Goal: Task Accomplishment & Management: Use online tool/utility

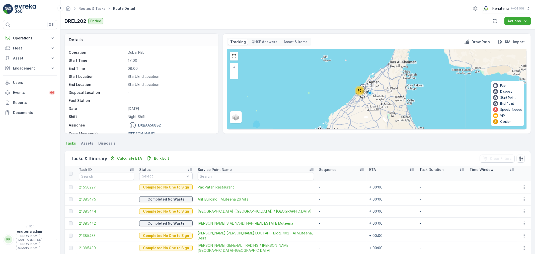
scroll to position [16, 0]
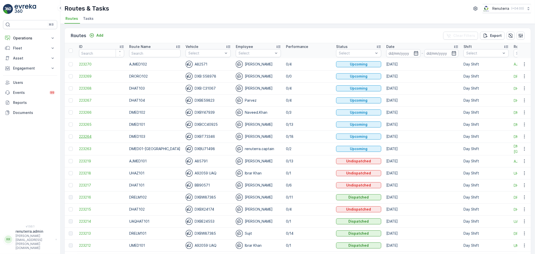
click at [85, 137] on span "223264" at bounding box center [101, 136] width 45 height 5
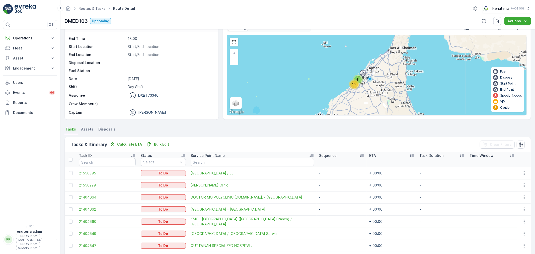
scroll to position [28, 0]
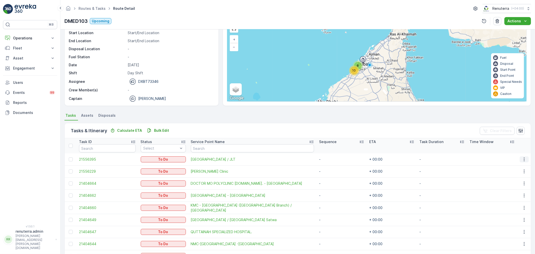
click at [524, 159] on icon "button" at bounding box center [523, 159] width 5 height 5
click at [515, 181] on span "Change Route" at bounding box center [511, 180] width 24 height 5
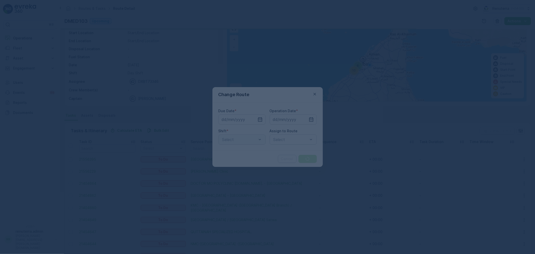
type input "10.09.2025"
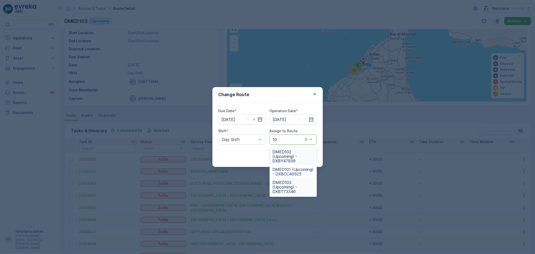
type input "101"
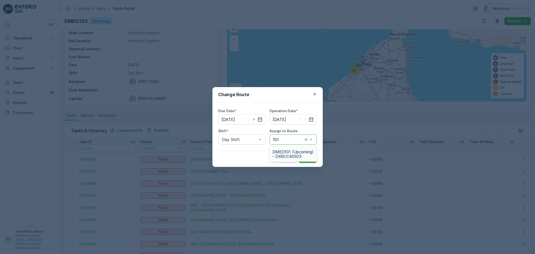
click at [298, 154] on span "DMED101 (Upcoming) - DXBCC40925" at bounding box center [292, 153] width 41 height 9
click at [306, 152] on div "Cancel Submit" at bounding box center [267, 158] width 110 height 16
click at [308, 156] on p "Submit" at bounding box center [307, 158] width 12 height 5
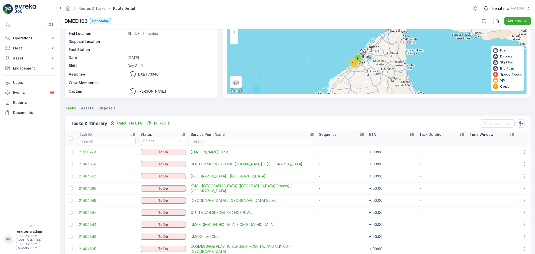
scroll to position [0, 0]
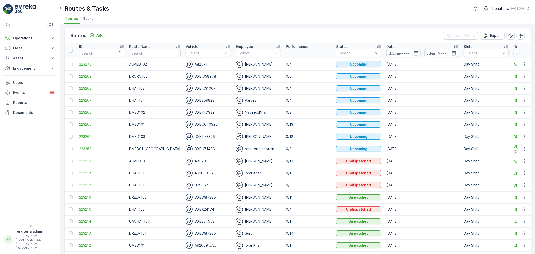
drag, startPoint x: 429, startPoint y: 104, endPoint x: 427, endPoint y: 91, distance: 12.7
click at [427, 96] on td "10.09.2025" at bounding box center [422, 100] width 77 height 12
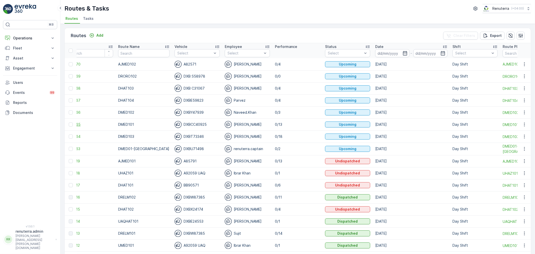
click at [77, 125] on span "223265" at bounding box center [90, 124] width 45 height 5
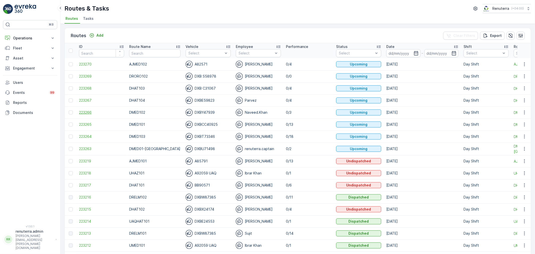
click at [90, 114] on span "223266" at bounding box center [101, 112] width 45 height 5
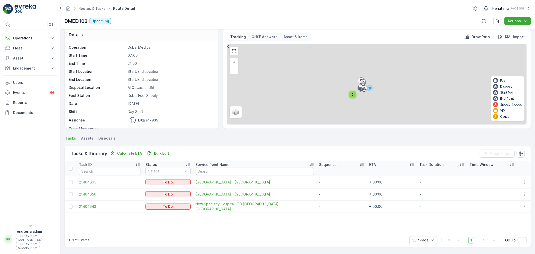
scroll to position [3, 0]
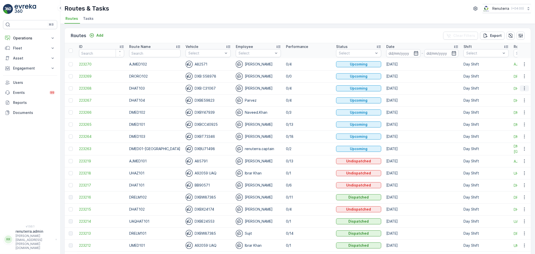
click at [522, 87] on icon "button" at bounding box center [524, 88] width 5 height 5
click at [513, 116] on span "Change Assignee" at bounding box center [512, 116] width 29 height 5
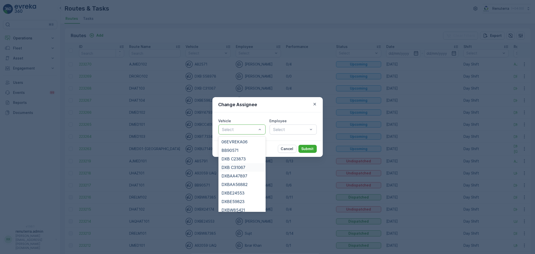
click at [236, 167] on span "DXB C31067" at bounding box center [233, 167] width 24 height 5
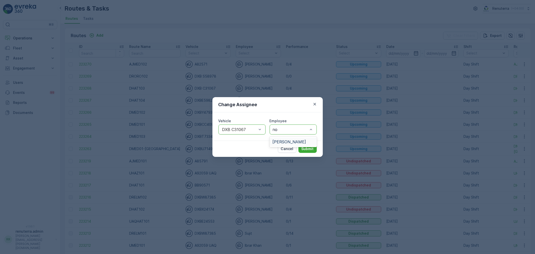
type input "noo"
click at [277, 141] on span "Noor Ghani" at bounding box center [289, 141] width 34 height 5
click at [305, 148] on p "Submit" at bounding box center [307, 148] width 12 height 5
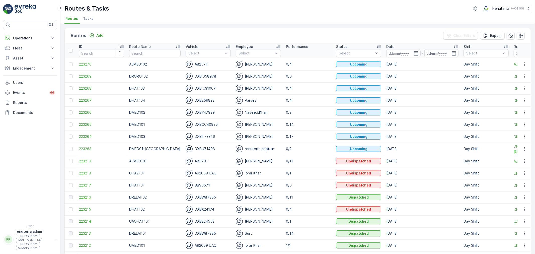
click at [83, 196] on span "223216" at bounding box center [101, 197] width 45 height 5
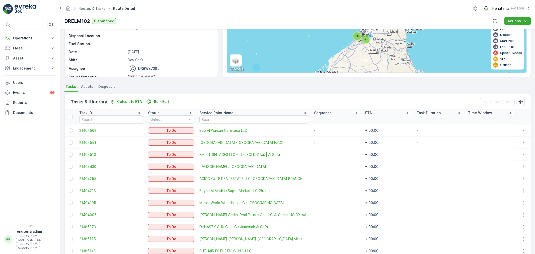
scroll to position [81, 0]
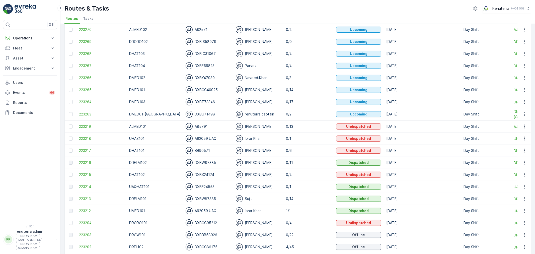
scroll to position [56, 0]
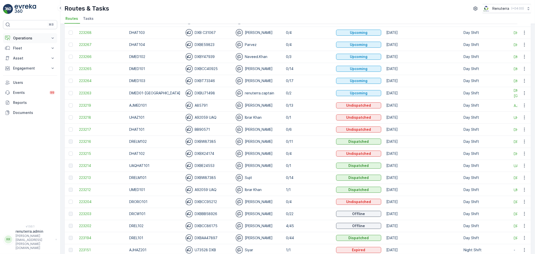
click at [25, 37] on p "Operations" at bounding box center [30, 38] width 34 height 5
click at [21, 52] on p "Planning" at bounding box center [20, 53] width 14 height 5
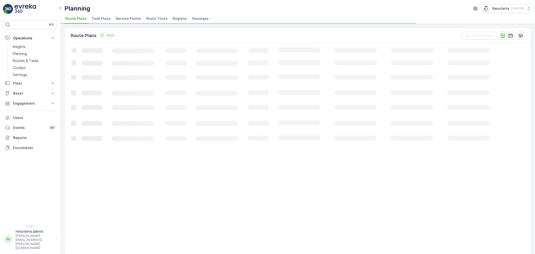
click at [129, 17] on span "Service Points" at bounding box center [128, 18] width 25 height 5
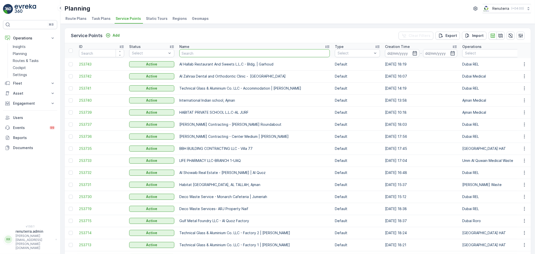
click at [212, 54] on input "text" at bounding box center [254, 53] width 150 height 8
type input "G"
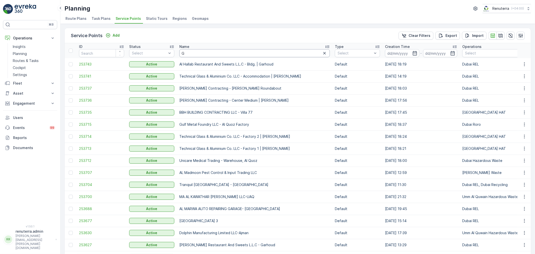
click at [212, 54] on input "G" at bounding box center [254, 53] width 150 height 8
type input "G&B"
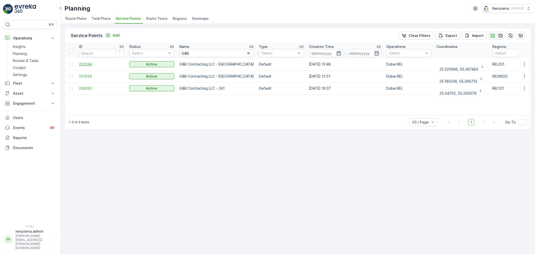
click at [95, 66] on span "252044" at bounding box center [101, 64] width 45 height 5
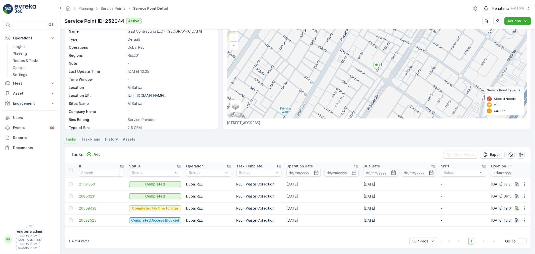
scroll to position [30, 0]
click at [94, 185] on span "21161350" at bounding box center [101, 183] width 45 height 5
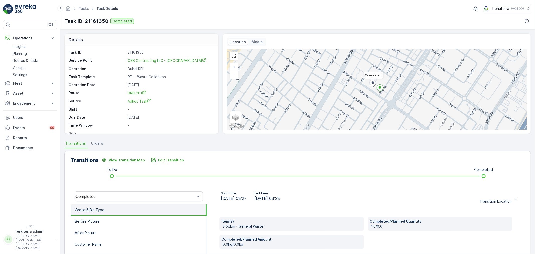
scroll to position [7, 0]
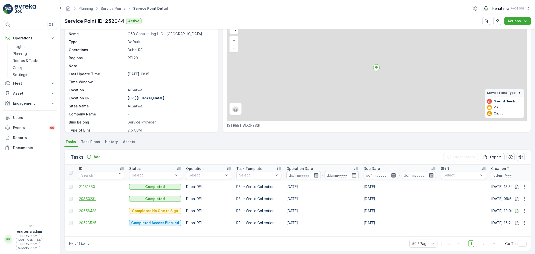
scroll to position [30, 0]
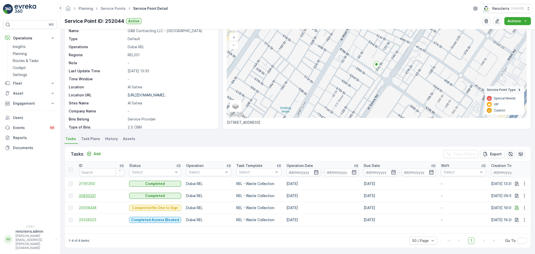
click at [81, 196] on span "20850231" at bounding box center [101, 195] width 45 height 5
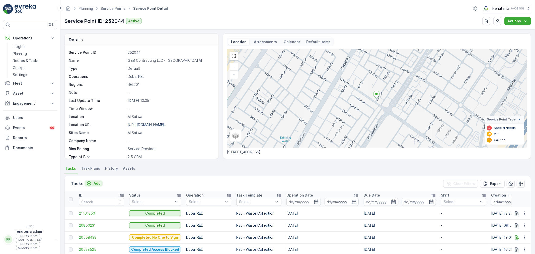
click at [98, 183] on p "Add" at bounding box center [96, 183] width 7 height 5
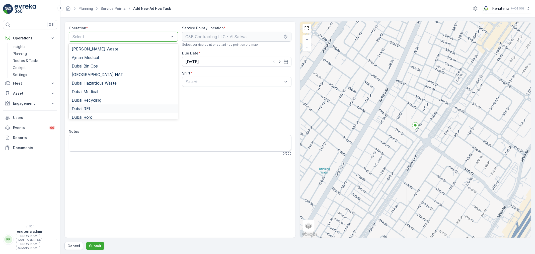
click at [99, 110] on div "Dubai REL" at bounding box center [123, 108] width 103 height 5
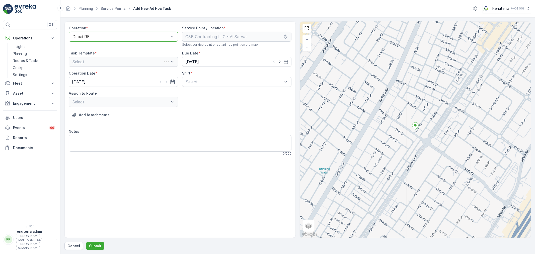
click at [200, 91] on div "Operation * option Dubai REL, selected. Dubai REL Service Point / Location * Se…" at bounding box center [180, 93] width 223 height 134
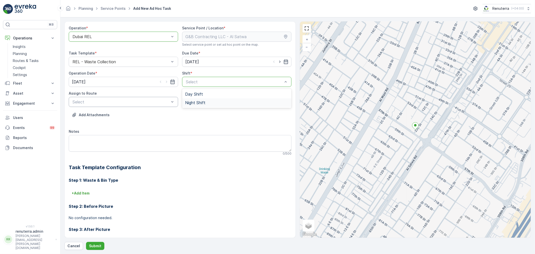
drag, startPoint x: 205, startPoint y: 83, endPoint x: 164, endPoint y: 105, distance: 46.5
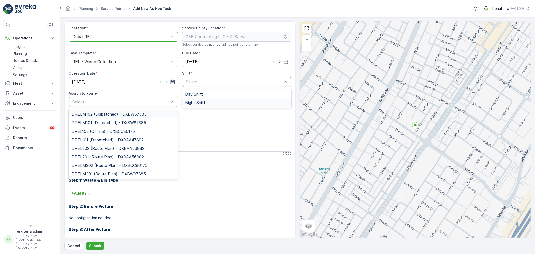
click at [214, 105] on div "Night Shift" at bounding box center [236, 102] width 103 height 5
click at [127, 105] on div "Select" at bounding box center [123, 102] width 109 height 10
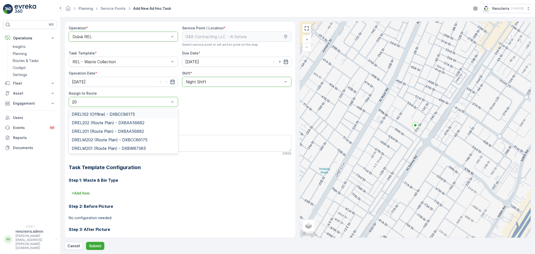
type input "201"
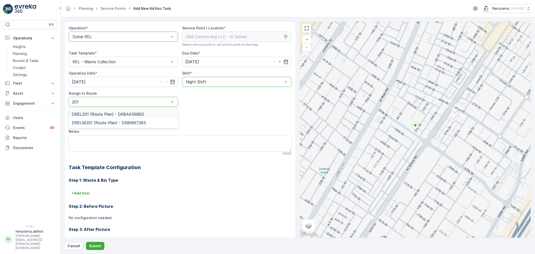
click at [110, 113] on span "DREL201 (Route Plan) - DXBAA56882" at bounding box center [108, 114] width 72 height 5
click at [92, 247] on p "Submit" at bounding box center [95, 245] width 12 height 5
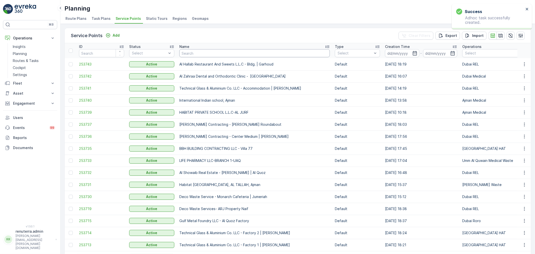
click at [197, 54] on input "text" at bounding box center [254, 53] width 150 height 8
type input "g"
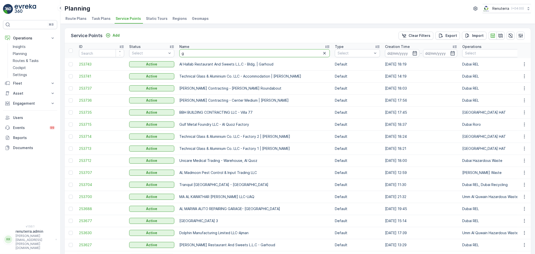
click at [197, 54] on input "g" at bounding box center [254, 53] width 150 height 8
type input "g&"
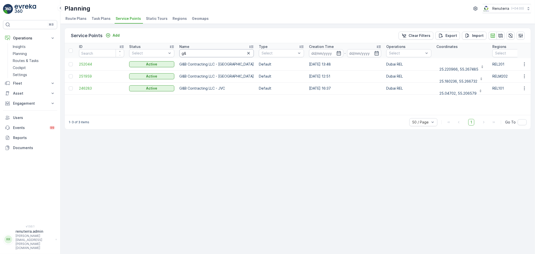
click at [197, 54] on input "g&" at bounding box center [216, 53] width 74 height 8
click at [88, 62] on span "252044" at bounding box center [101, 64] width 45 height 5
click at [209, 51] on input "g&" at bounding box center [216, 53] width 74 height 8
type input "g"
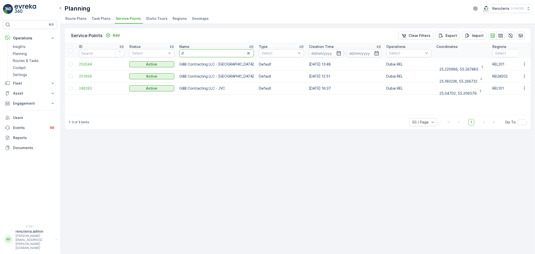
type input "iff"
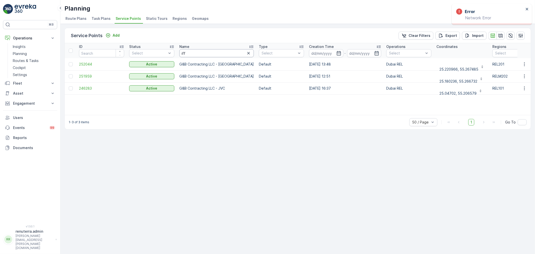
click at [194, 49] on input "iff" at bounding box center [216, 53] width 74 height 8
type input "iff"
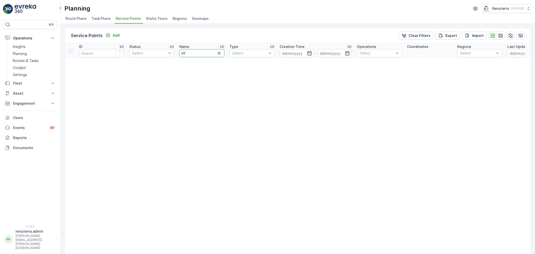
click at [206, 54] on input "iff" at bounding box center [201, 53] width 45 height 8
type input "iff"
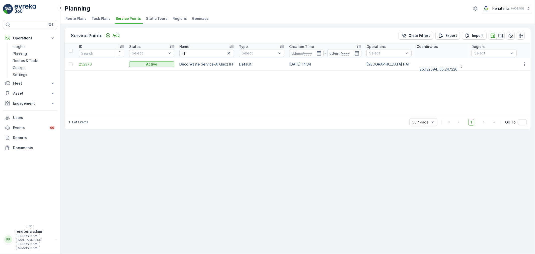
click at [85, 64] on span "252370" at bounding box center [101, 64] width 45 height 5
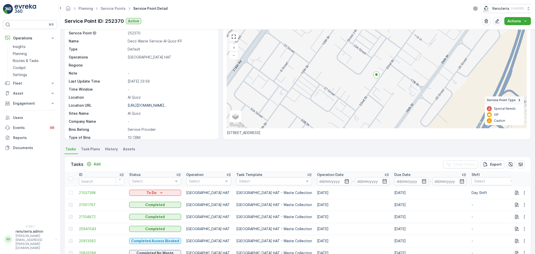
scroll to position [56, 0]
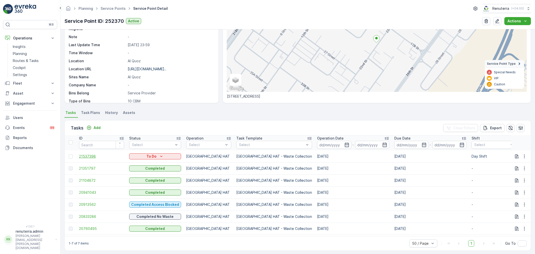
click at [86, 157] on span "21537398" at bounding box center [101, 156] width 45 height 5
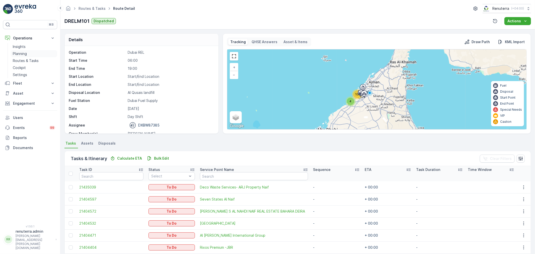
scroll to position [33, 0]
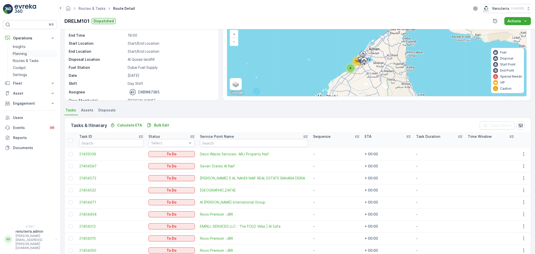
click at [30, 56] on link "Planning" at bounding box center [34, 53] width 46 height 7
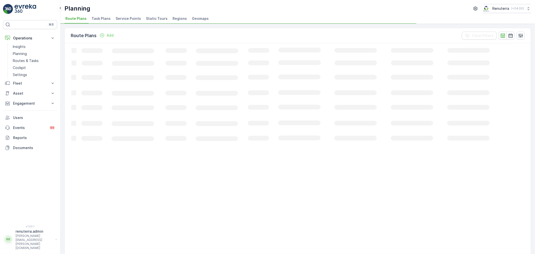
click at [121, 17] on span "Service Points" at bounding box center [128, 18] width 25 height 5
